Goal: Information Seeking & Learning: Learn about a topic

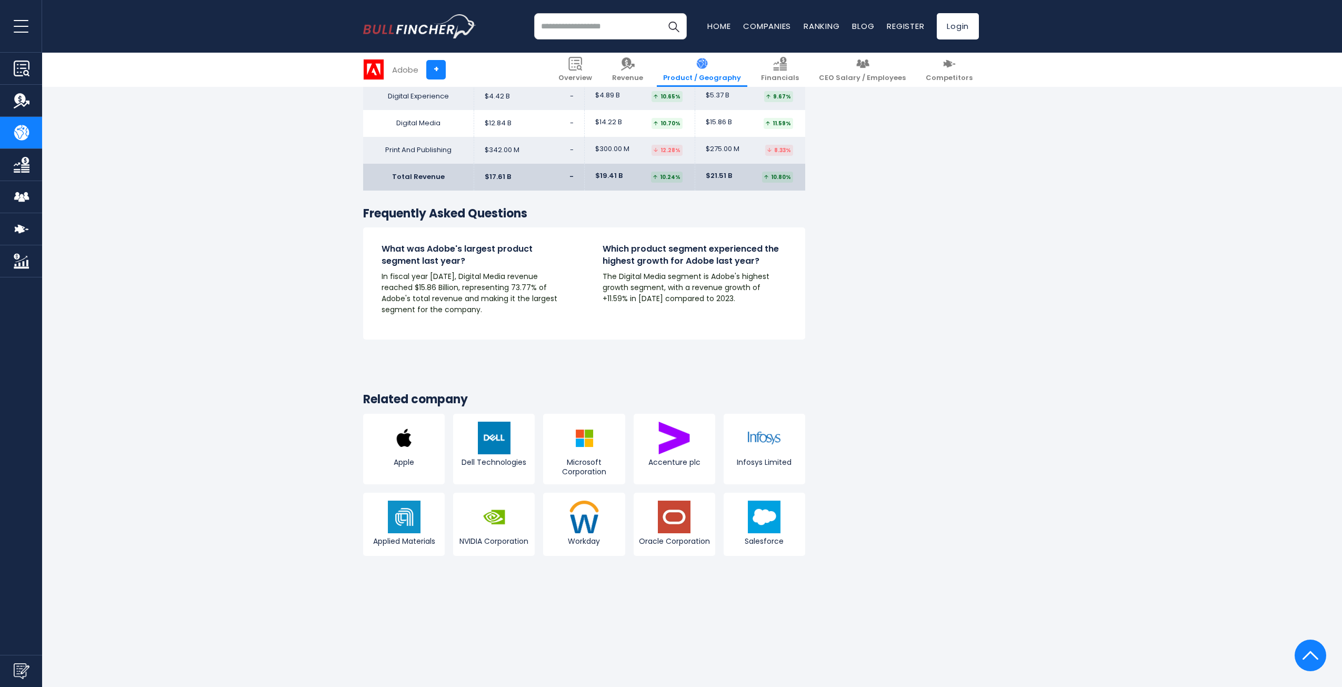
scroll to position [1736, 0]
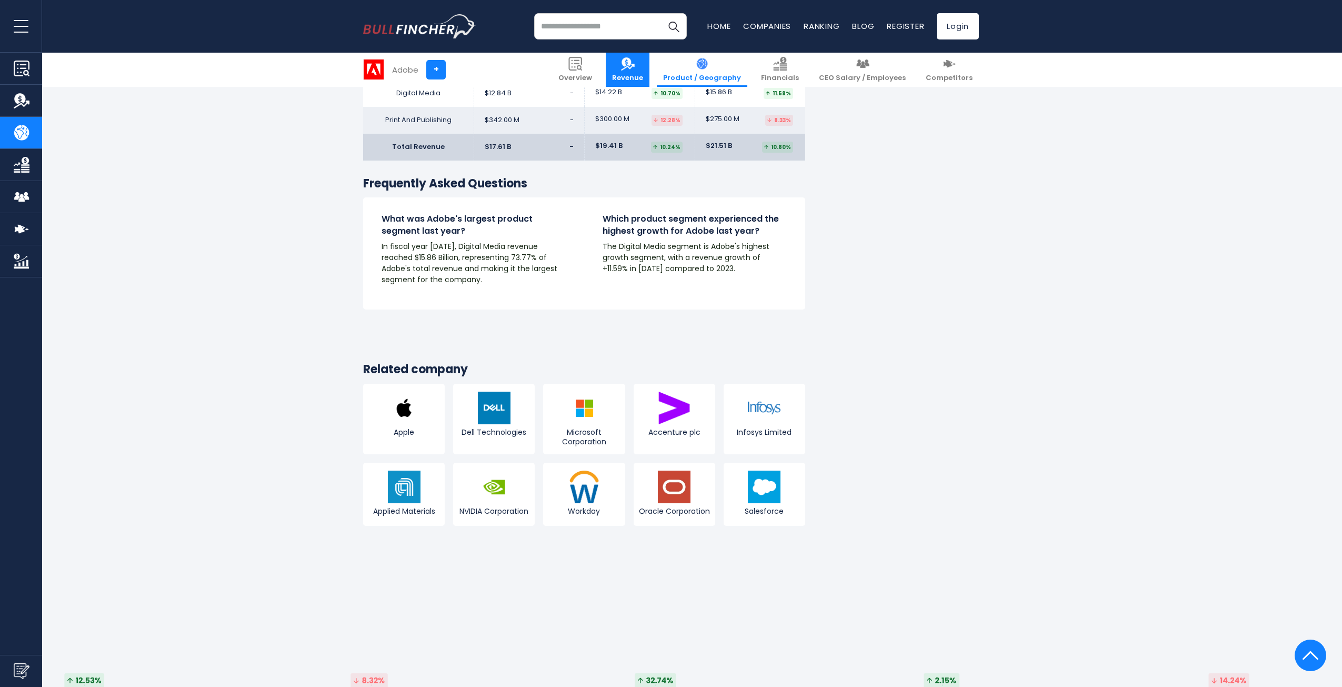
click at [646, 72] on link "Revenue" at bounding box center [628, 70] width 44 height 34
drag, startPoint x: 208, startPoint y: 181, endPoint x: 215, endPoint y: 179, distance: 6.7
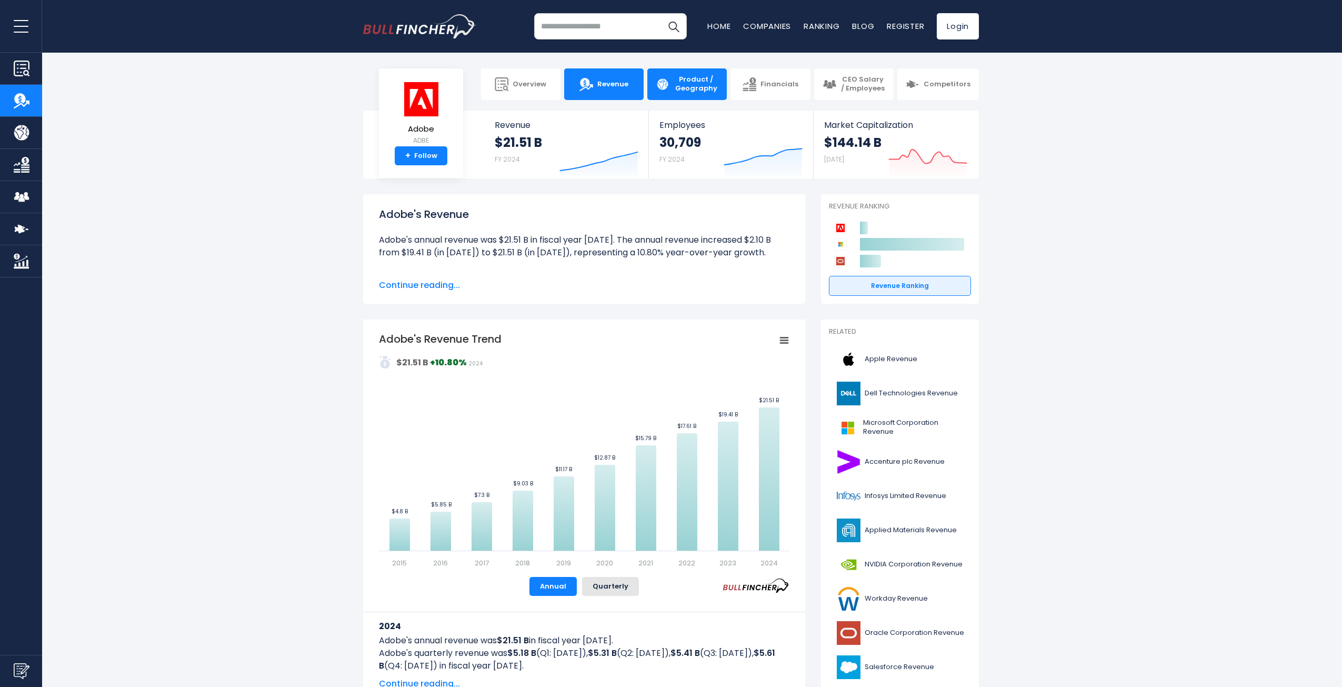
click at [716, 79] on span "Product / Geography" at bounding box center [696, 84] width 45 height 18
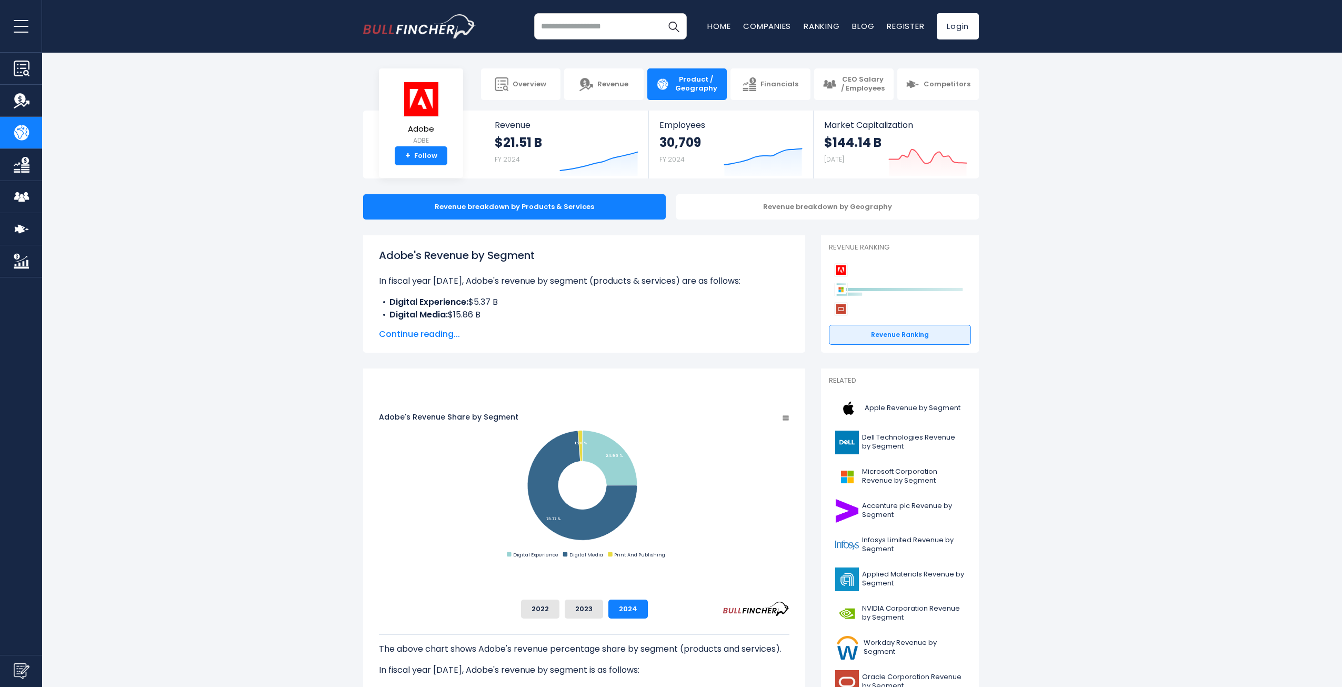
drag, startPoint x: 203, startPoint y: 166, endPoint x: 214, endPoint y: 165, distance: 11.1
